Goal: Transaction & Acquisition: Purchase product/service

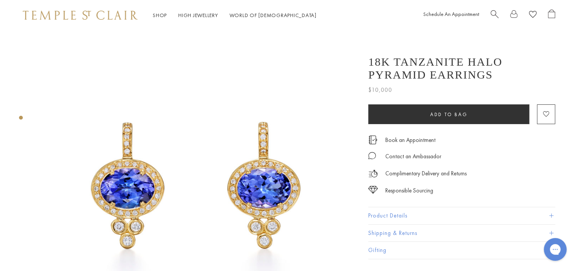
click at [496, 17] on span "Search" at bounding box center [495, 14] width 8 height 8
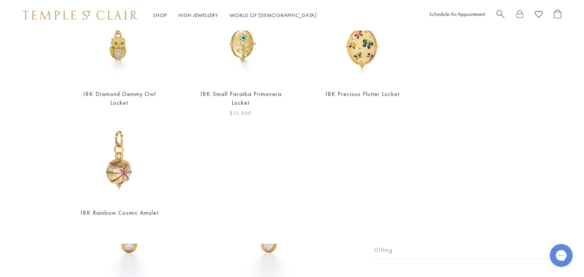
scroll to position [348, 0]
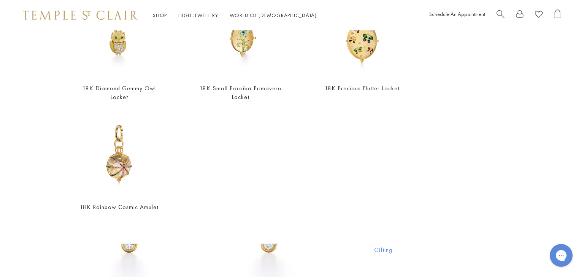
type input "*********"
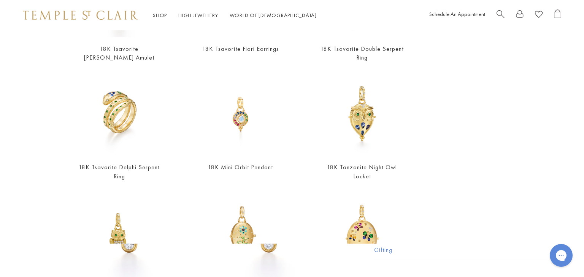
scroll to position [0, 0]
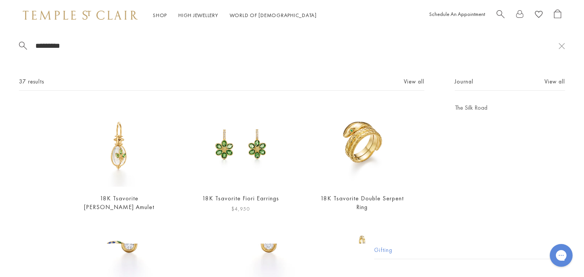
click at [231, 157] on img at bounding box center [240, 145] width 83 height 83
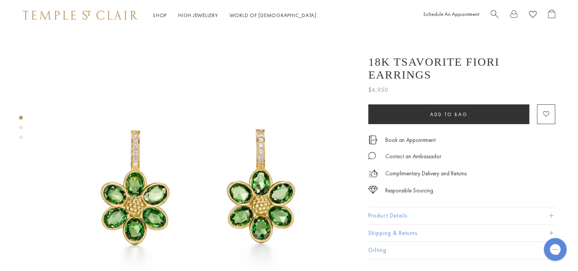
click at [22, 127] on div "Product gallery navigation" at bounding box center [21, 128] width 4 height 4
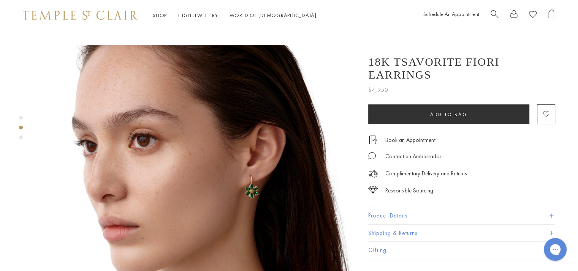
scroll to position [319, 0]
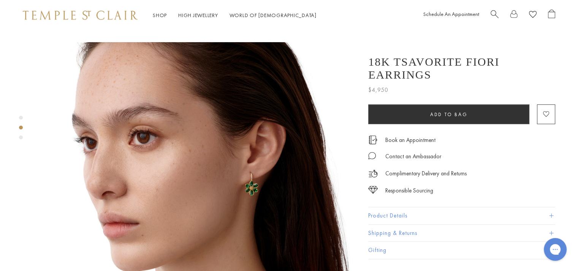
click at [21, 135] on div "Product gallery navigation" at bounding box center [21, 130] width 4 height 32
click at [20, 136] on div "Product gallery navigation" at bounding box center [21, 138] width 4 height 4
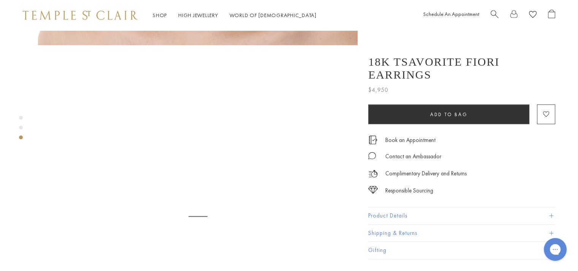
scroll to position [639, 0]
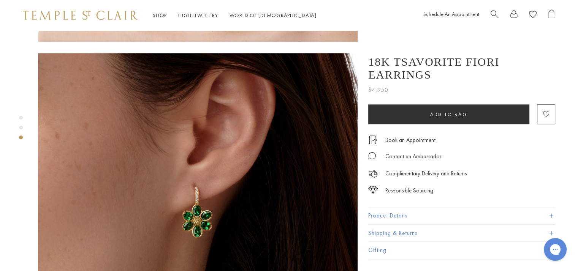
click at [21, 128] on div "Product gallery navigation" at bounding box center [21, 128] width 4 height 4
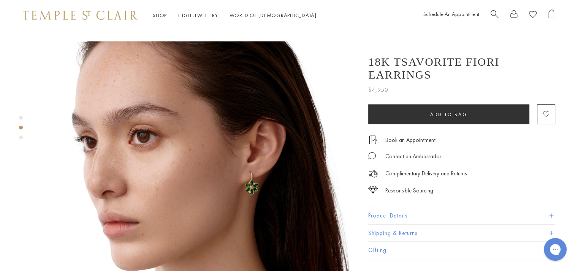
scroll to position [319, 0]
